Goal: Task Accomplishment & Management: Manage account settings

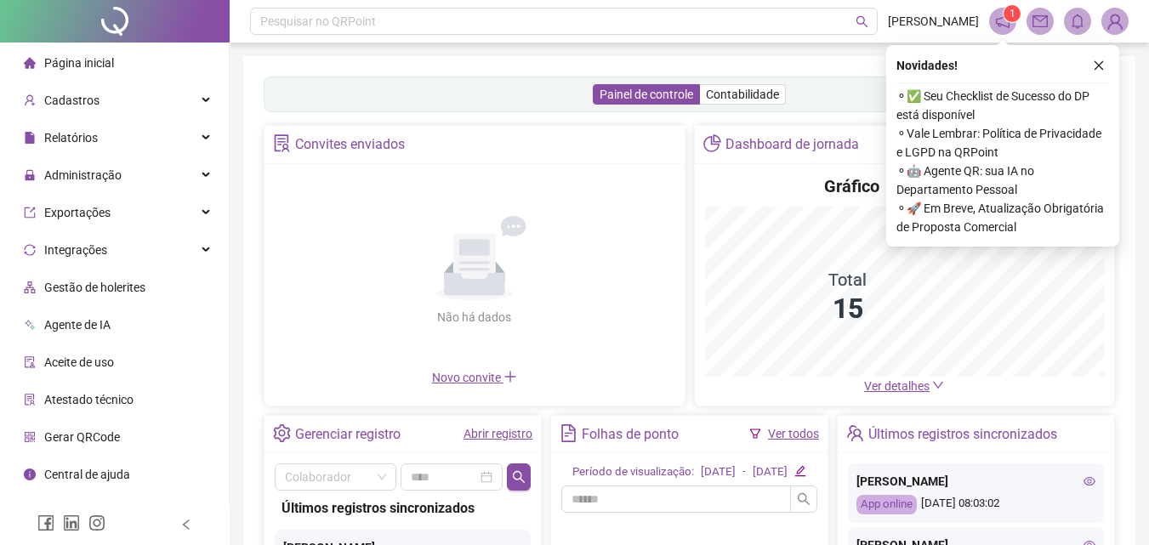
click at [1003, 22] on icon "notification" at bounding box center [1002, 21] width 15 height 15
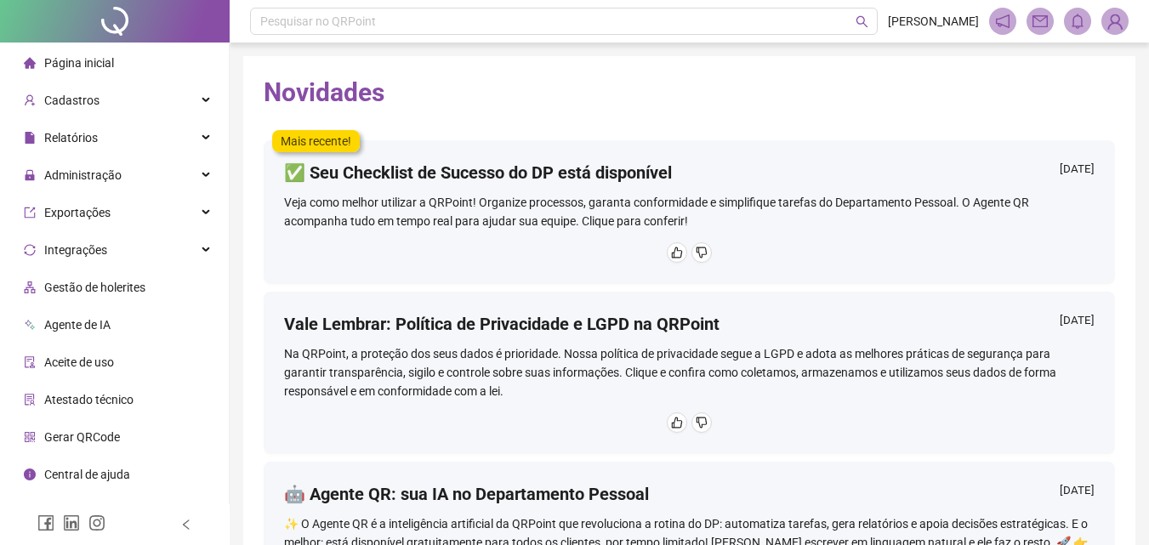
click at [83, 69] on span "Página inicial" at bounding box center [79, 63] width 70 height 14
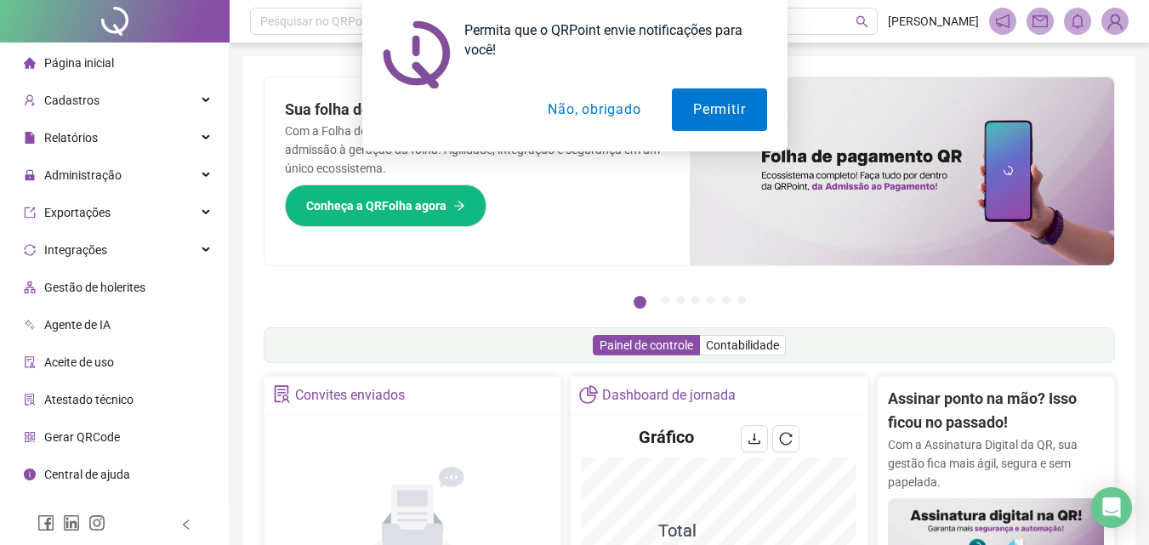
click at [96, 100] on div "Permita que o QRPoint envie notificações para você! Permitir Não, obrigado" at bounding box center [574, 75] width 1149 height 151
click at [593, 113] on button "Não, obrigado" at bounding box center [594, 109] width 135 height 43
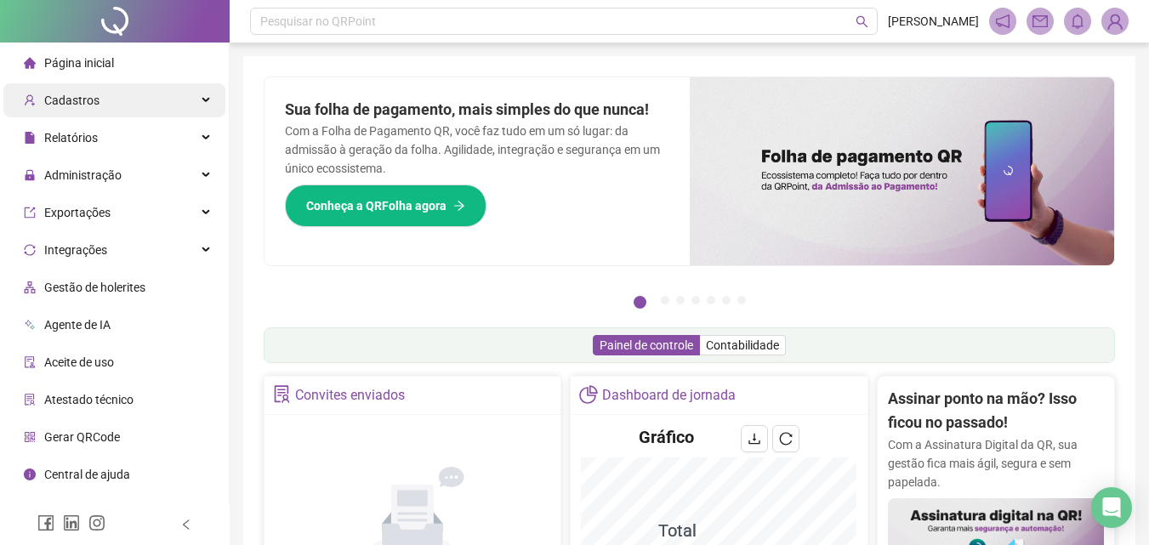
click at [91, 101] on span "Cadastros" at bounding box center [71, 101] width 55 height 14
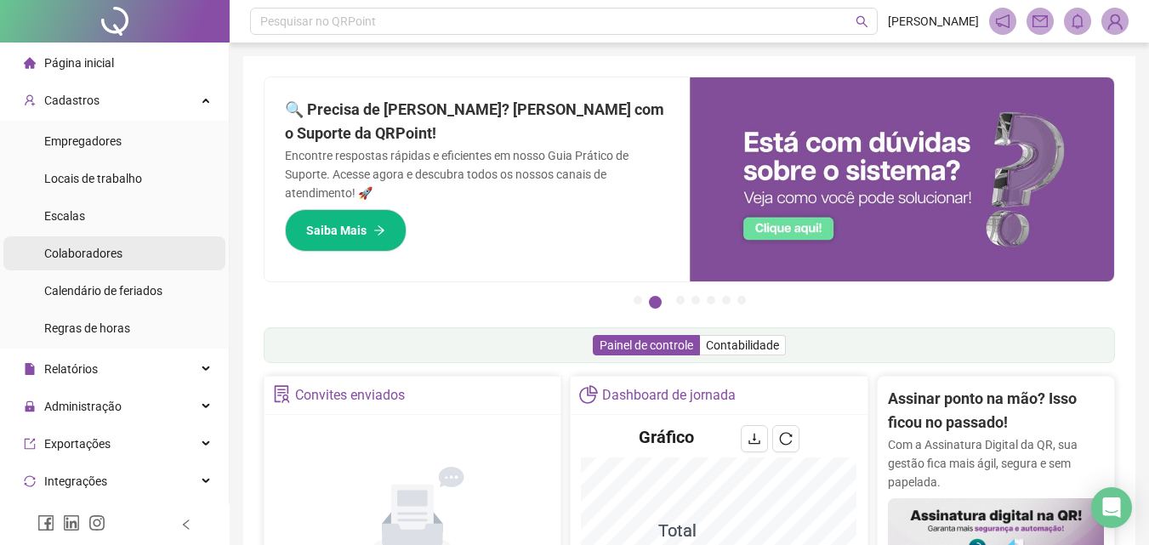
click at [90, 248] on span "Colaboradores" at bounding box center [83, 254] width 78 height 14
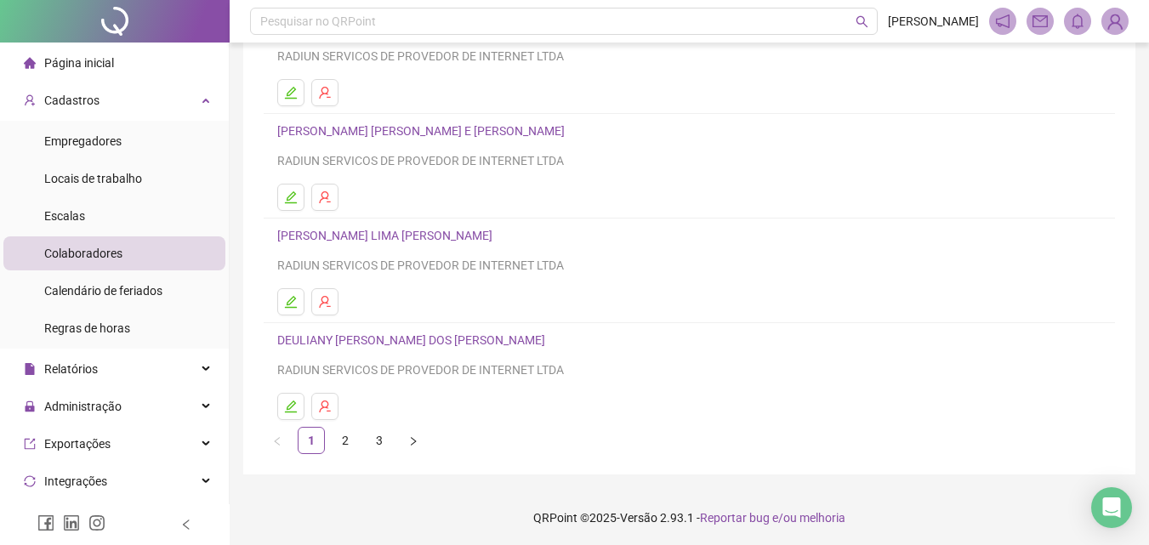
scroll to position [277, 0]
click at [345, 442] on link "2" at bounding box center [346, 438] width 26 height 26
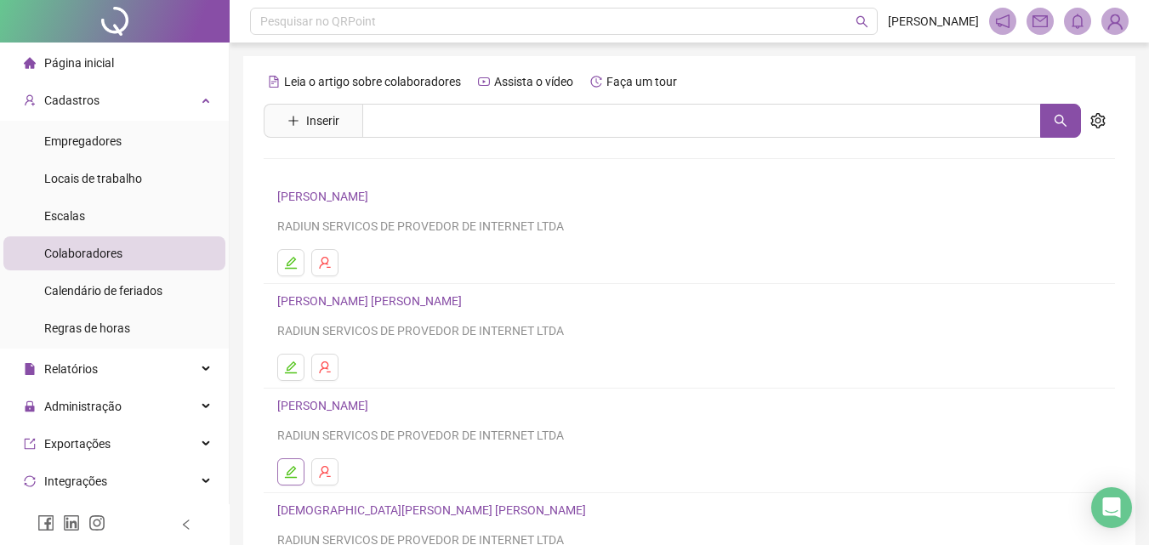
click at [288, 465] on button "button" at bounding box center [290, 472] width 27 height 27
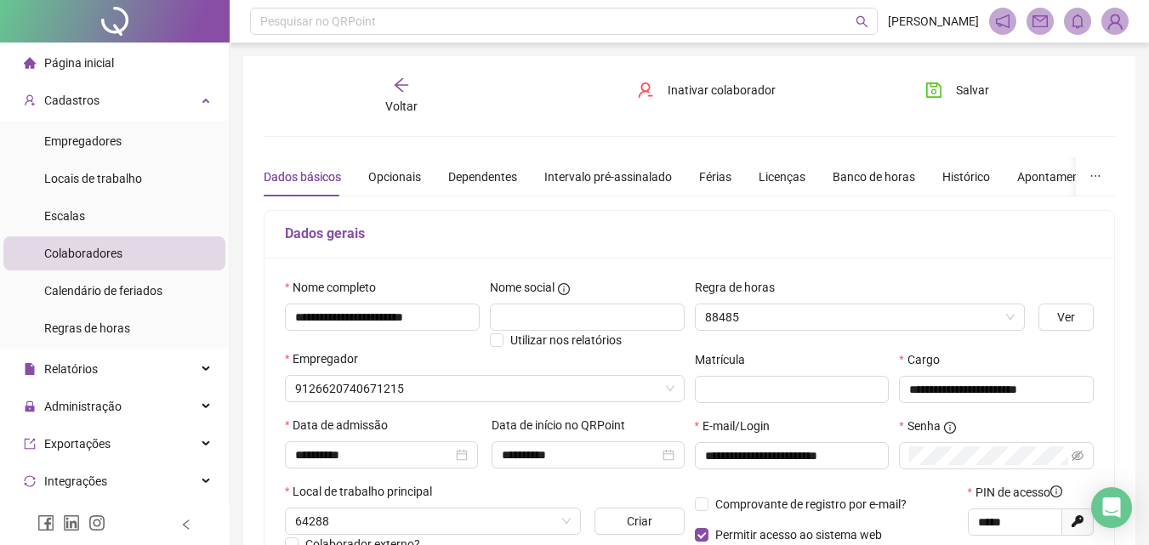
type input "**********"
click at [863, 173] on div "Banco de horas" at bounding box center [874, 177] width 83 height 19
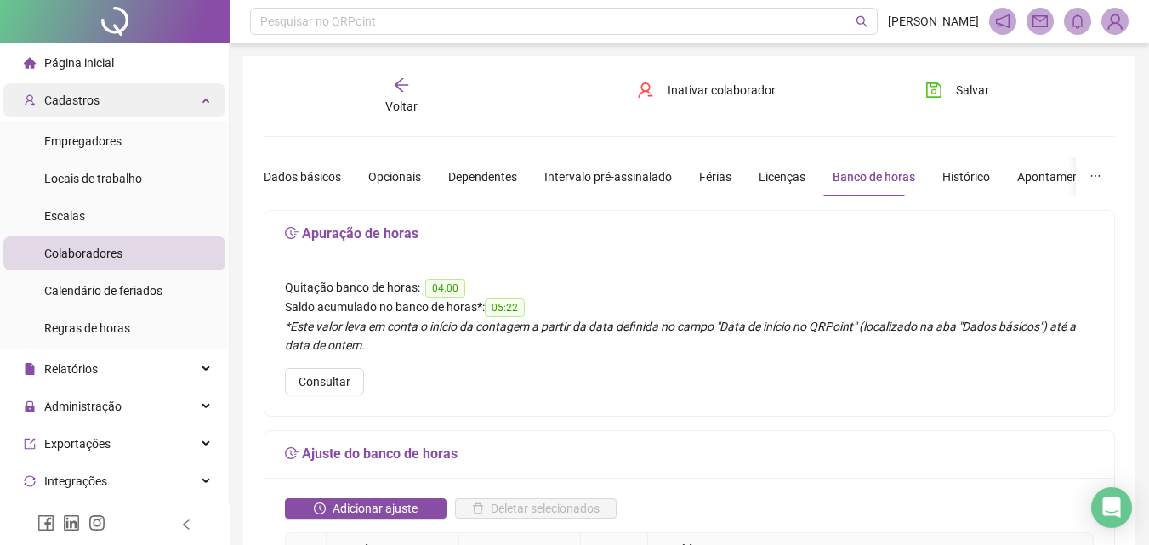
click at [101, 111] on div "Cadastros" at bounding box center [114, 100] width 222 height 34
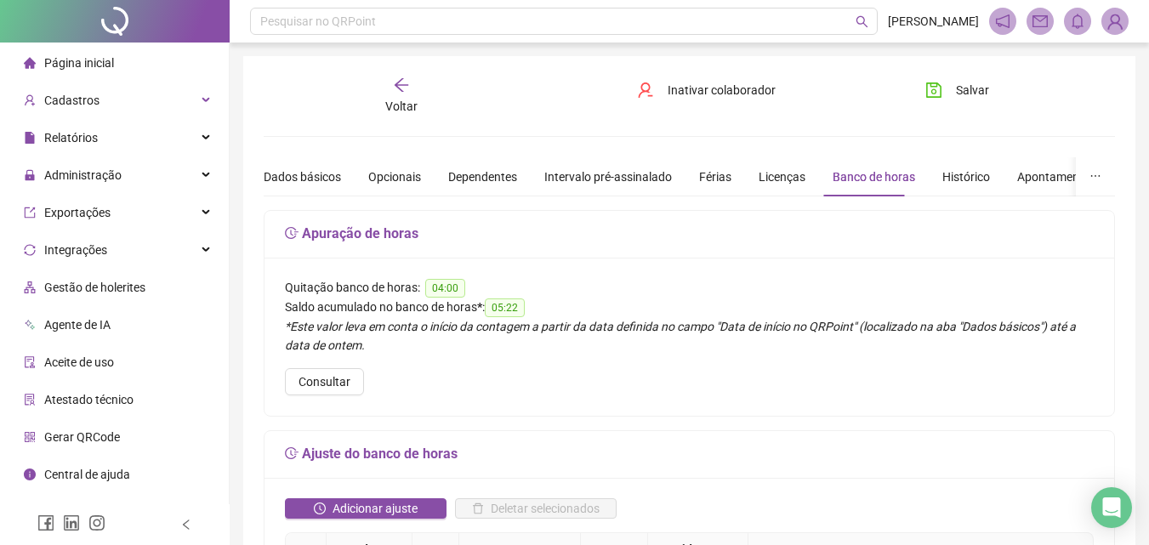
click at [105, 70] on span "Página inicial" at bounding box center [79, 63] width 70 height 14
